Goal: Transaction & Acquisition: Purchase product/service

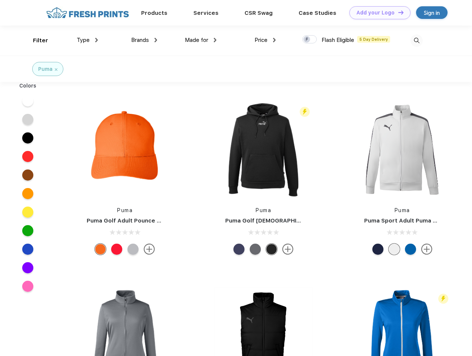
click at [377, 13] on link "Add your Logo Design Tool" at bounding box center [380, 12] width 61 height 13
click at [0, 0] on div "Design Tool" at bounding box center [0, 0] width 0 height 0
click at [398, 12] on link "Add your Logo Design Tool" at bounding box center [380, 12] width 61 height 13
click at [36, 40] on div "Filter" at bounding box center [40, 40] width 15 height 9
click at [87, 40] on span "Type" at bounding box center [83, 40] width 13 height 7
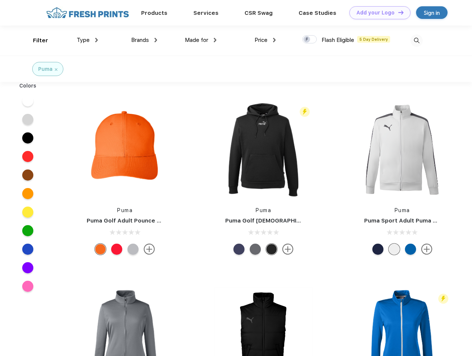
click at [144, 40] on span "Brands" at bounding box center [140, 40] width 18 height 7
click at [201, 40] on span "Made for" at bounding box center [196, 40] width 23 height 7
click at [265, 40] on span "Price" at bounding box center [261, 40] width 13 height 7
click at [310, 40] on div at bounding box center [309, 39] width 14 height 8
click at [307, 40] on input "checkbox" at bounding box center [304, 37] width 5 height 5
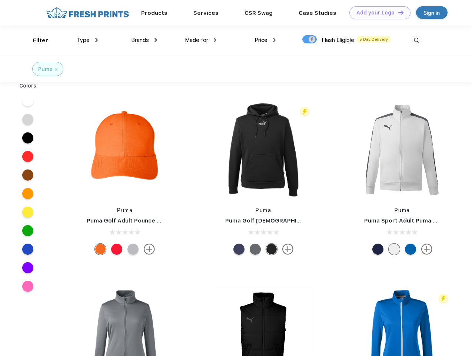
click at [417, 40] on img at bounding box center [417, 40] width 12 height 12
